Goal: Task Accomplishment & Management: Use online tool/utility

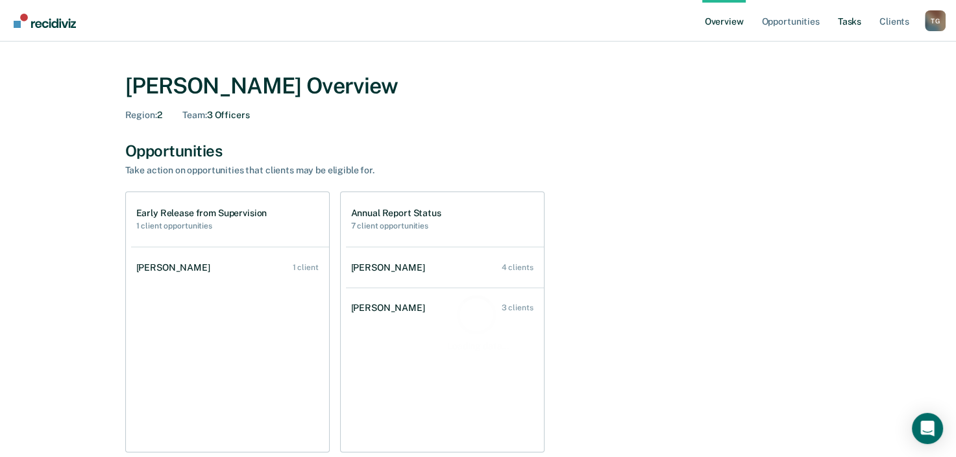
click at [857, 23] on link "Tasks" at bounding box center [849, 21] width 29 height 42
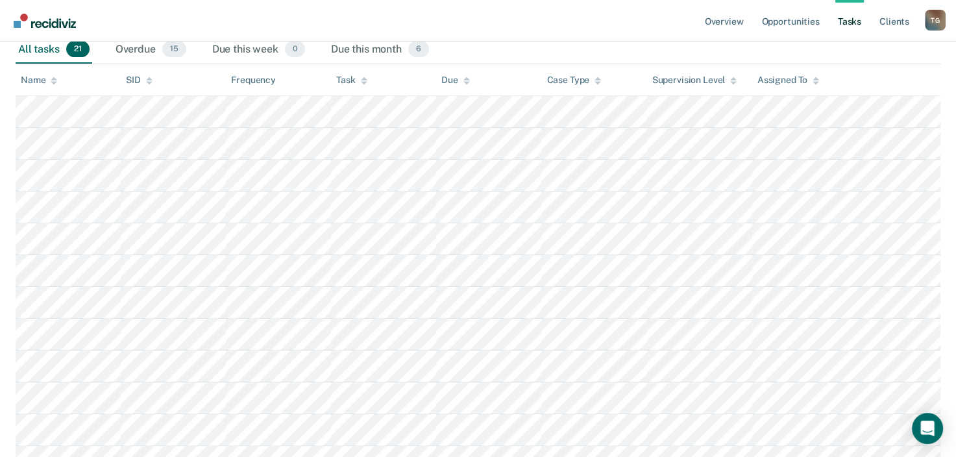
scroll to position [195, 0]
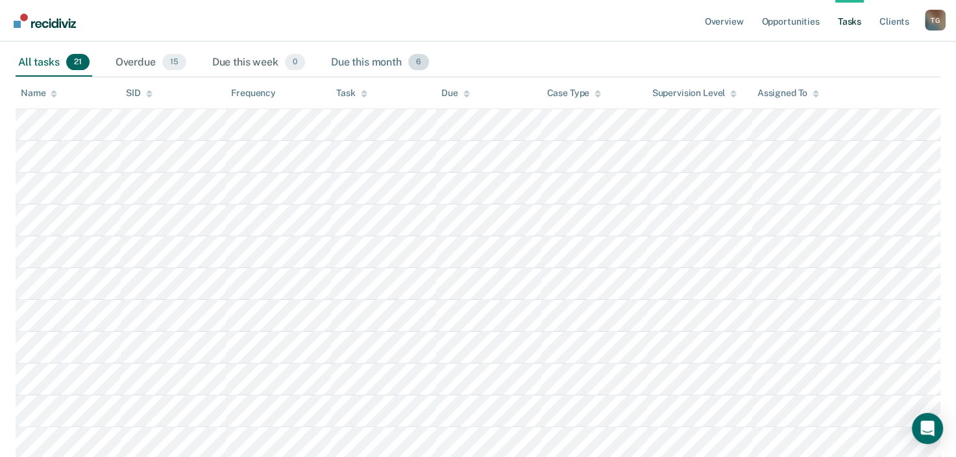
click at [376, 60] on div "Due this month 6" at bounding box center [379, 63] width 103 height 29
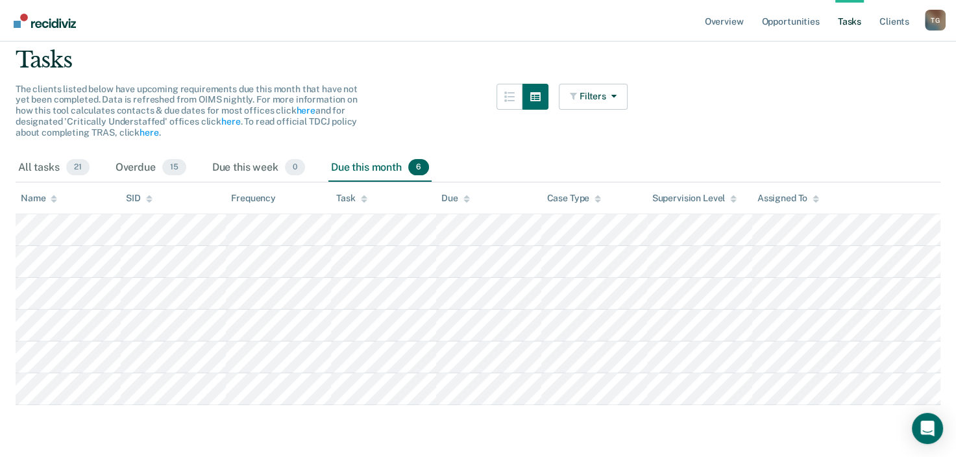
drag, startPoint x: 696, startPoint y: 116, endPoint x: 588, endPoint y: 143, distance: 111.1
click at [588, 143] on div "Filters Contact Type Collateral Contact 0 ONLY Home Contact, Sch. 0 ONLY Home C…" at bounding box center [593, 119] width 69 height 70
click at [132, 166] on div "Overdue 15" at bounding box center [151, 168] width 76 height 29
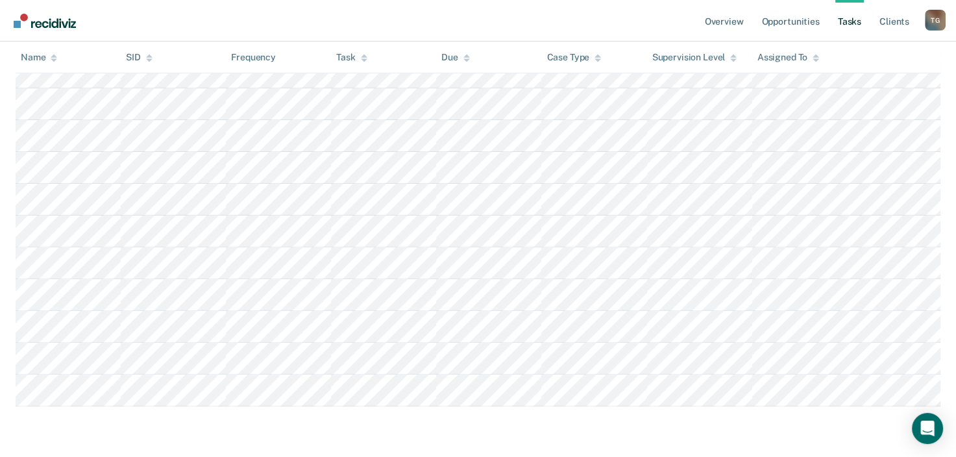
scroll to position [0, 0]
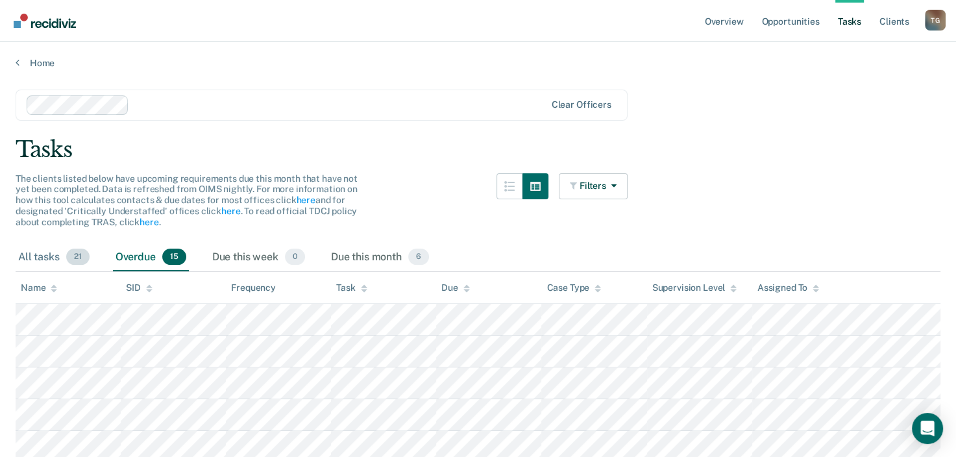
click at [46, 258] on div "All tasks 21" at bounding box center [54, 257] width 77 height 29
click at [359, 256] on div "Due this month 6" at bounding box center [379, 257] width 103 height 29
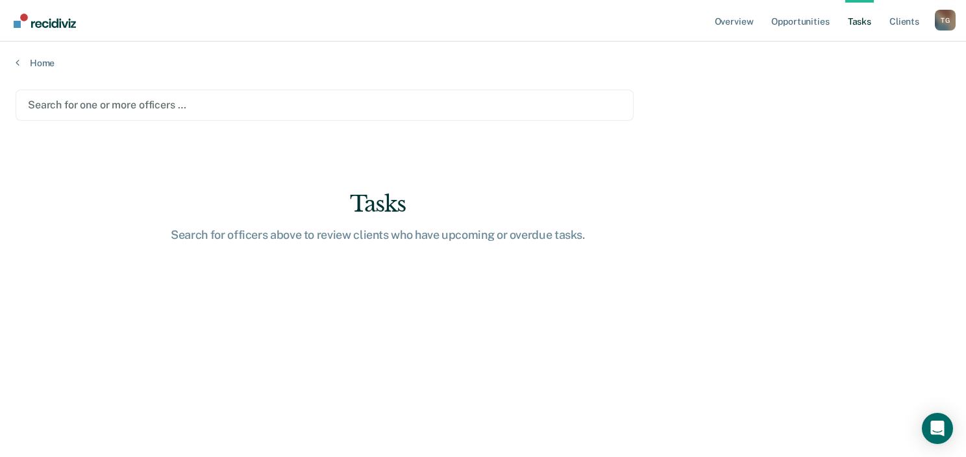
click at [140, 106] on div at bounding box center [324, 104] width 593 height 15
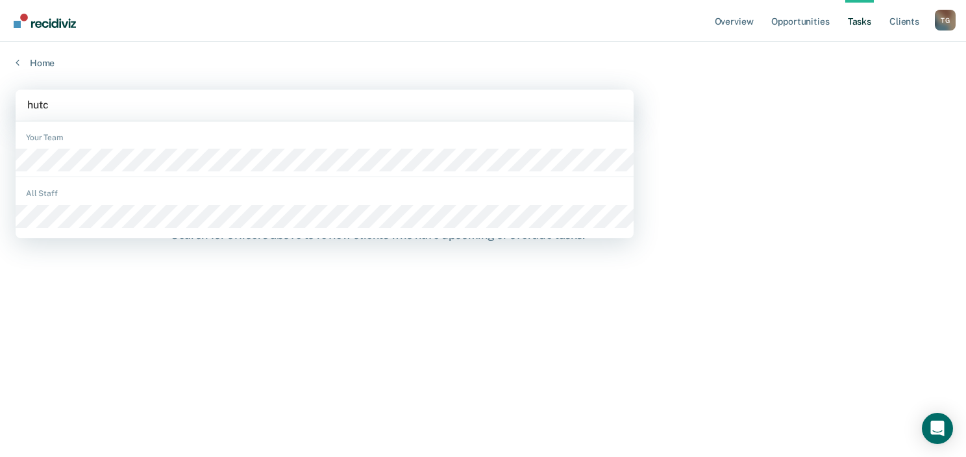
type input "hutch"
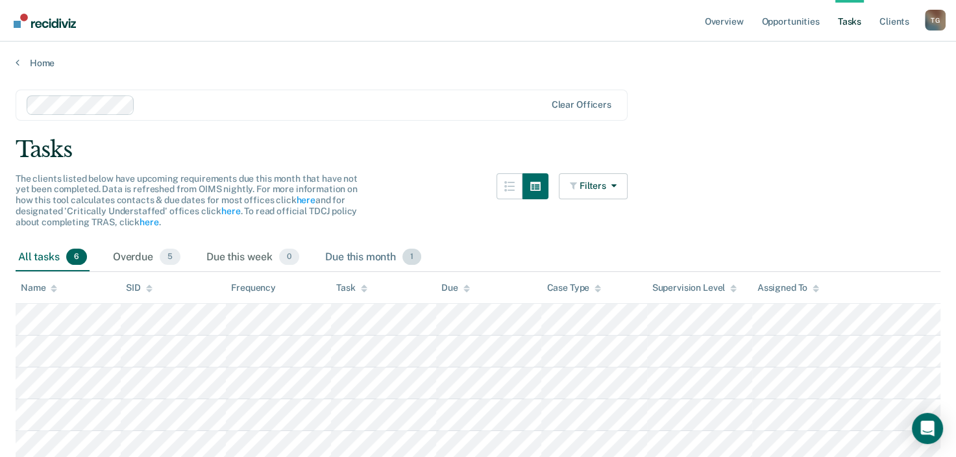
click at [378, 254] on div "Due this month 1" at bounding box center [373, 257] width 101 height 29
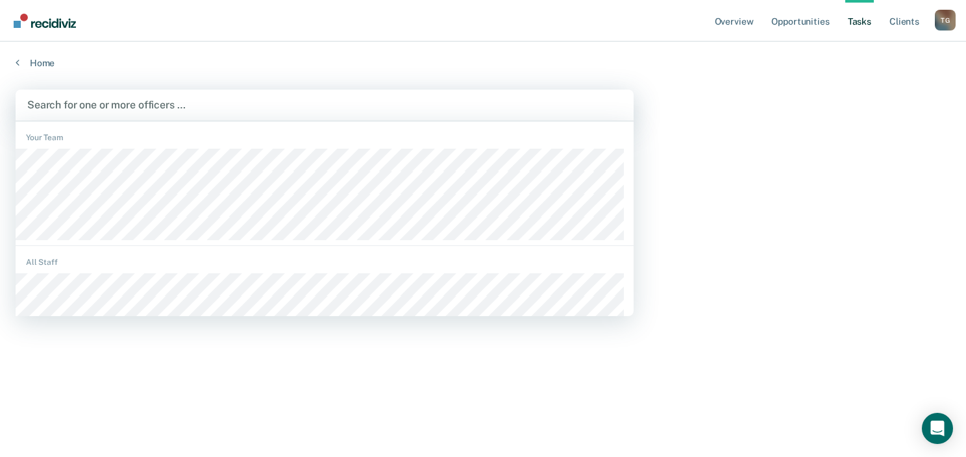
click at [119, 103] on div at bounding box center [324, 104] width 595 height 15
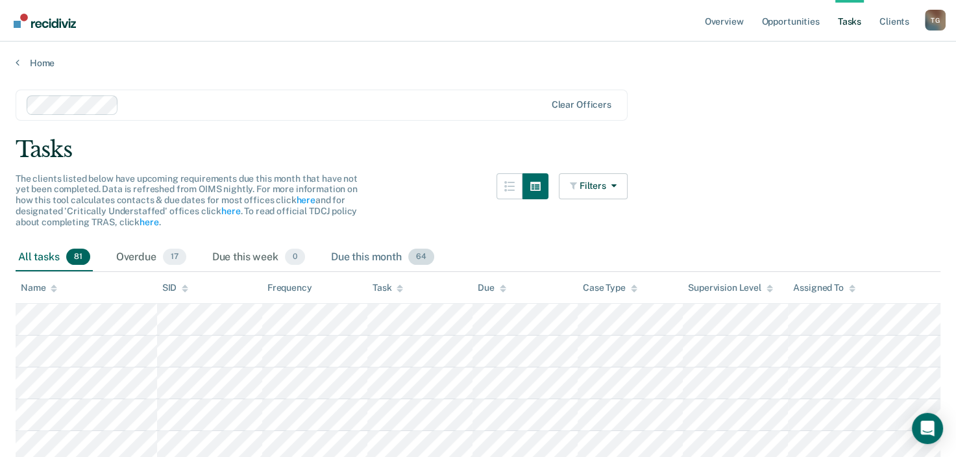
click at [356, 254] on div "Due this month 64" at bounding box center [382, 257] width 108 height 29
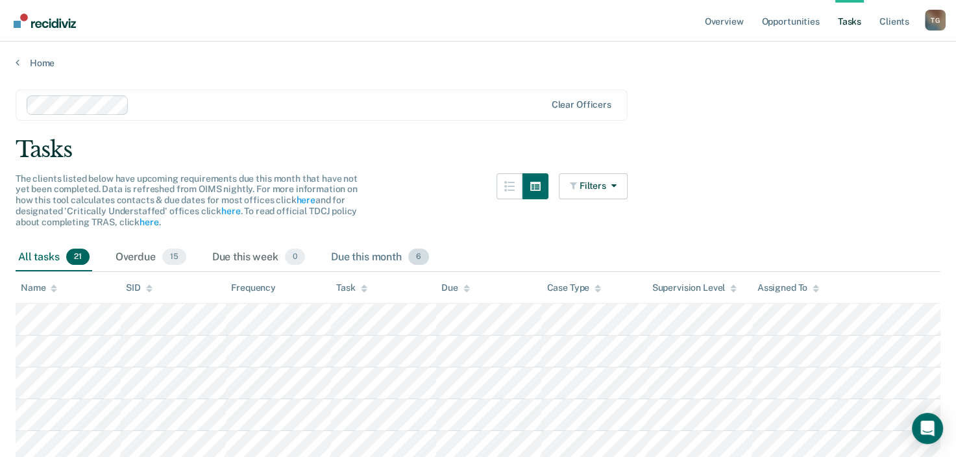
click at [370, 256] on div "Due this month 6" at bounding box center [379, 257] width 103 height 29
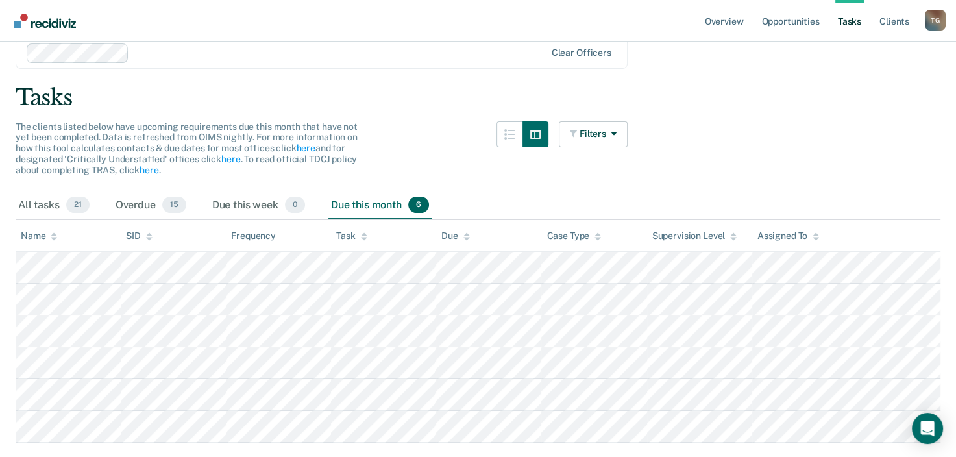
scroll to position [95, 0]
